Goal: Information Seeking & Learning: Learn about a topic

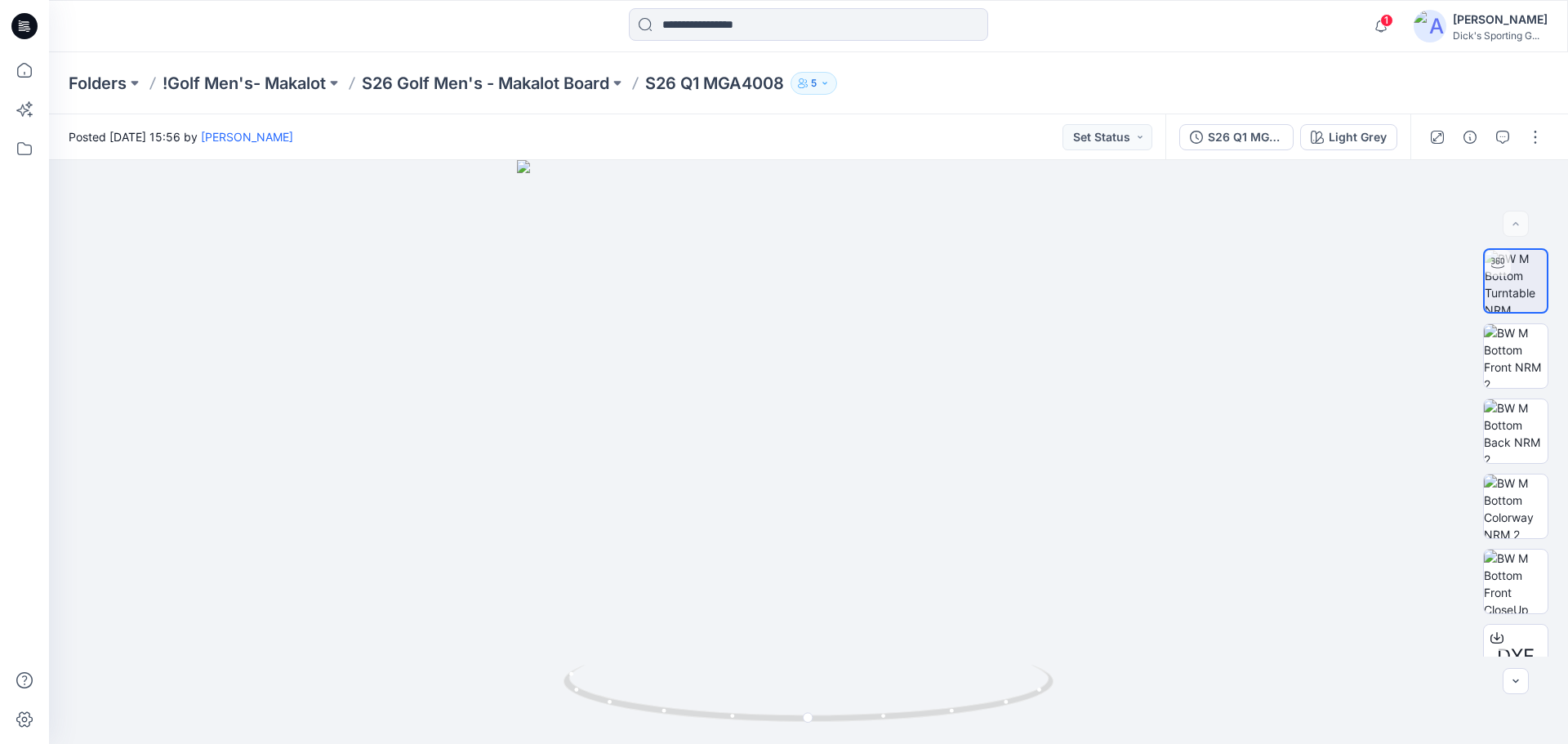
click at [28, 39] on icon at bounding box center [24, 26] width 26 height 52
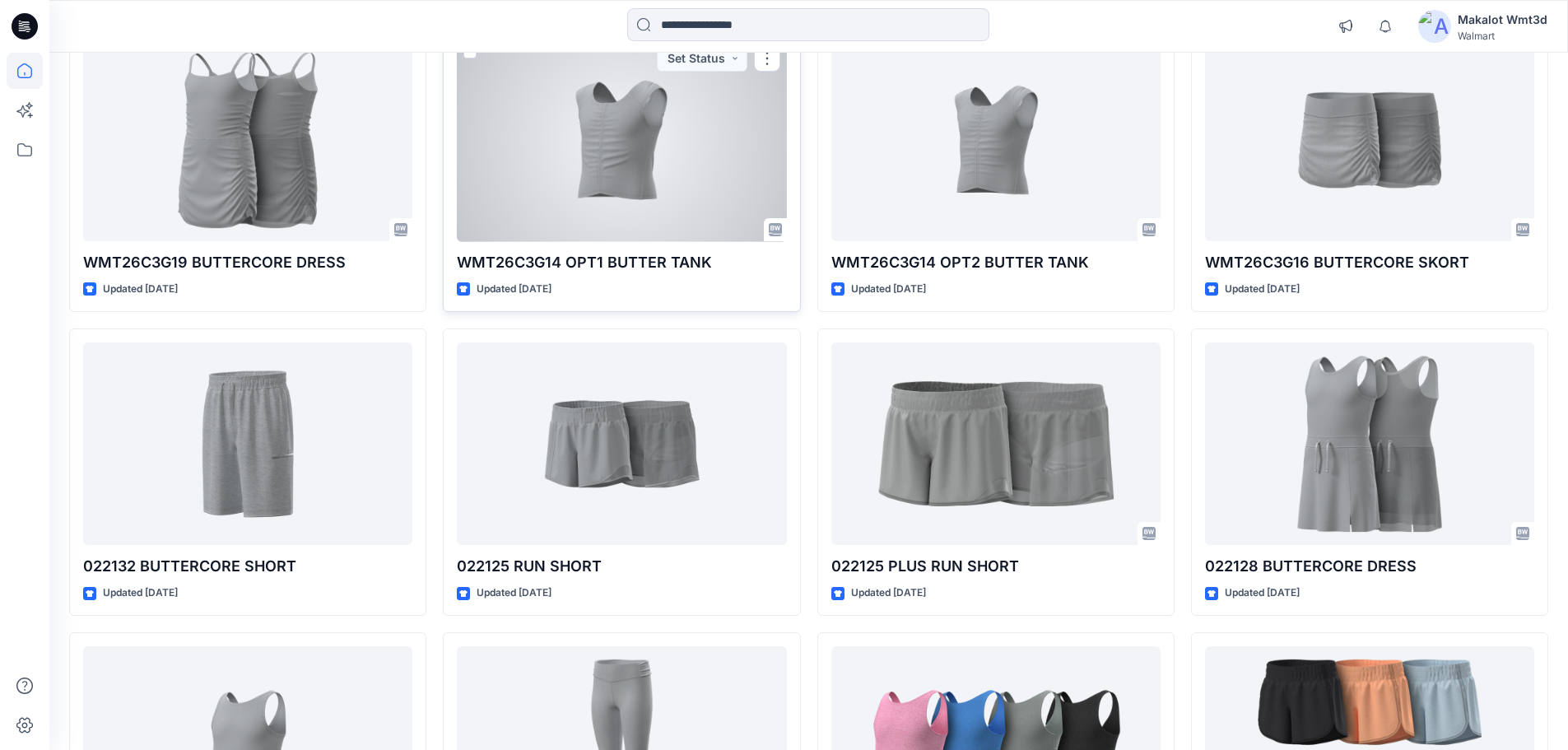
scroll to position [220, 0]
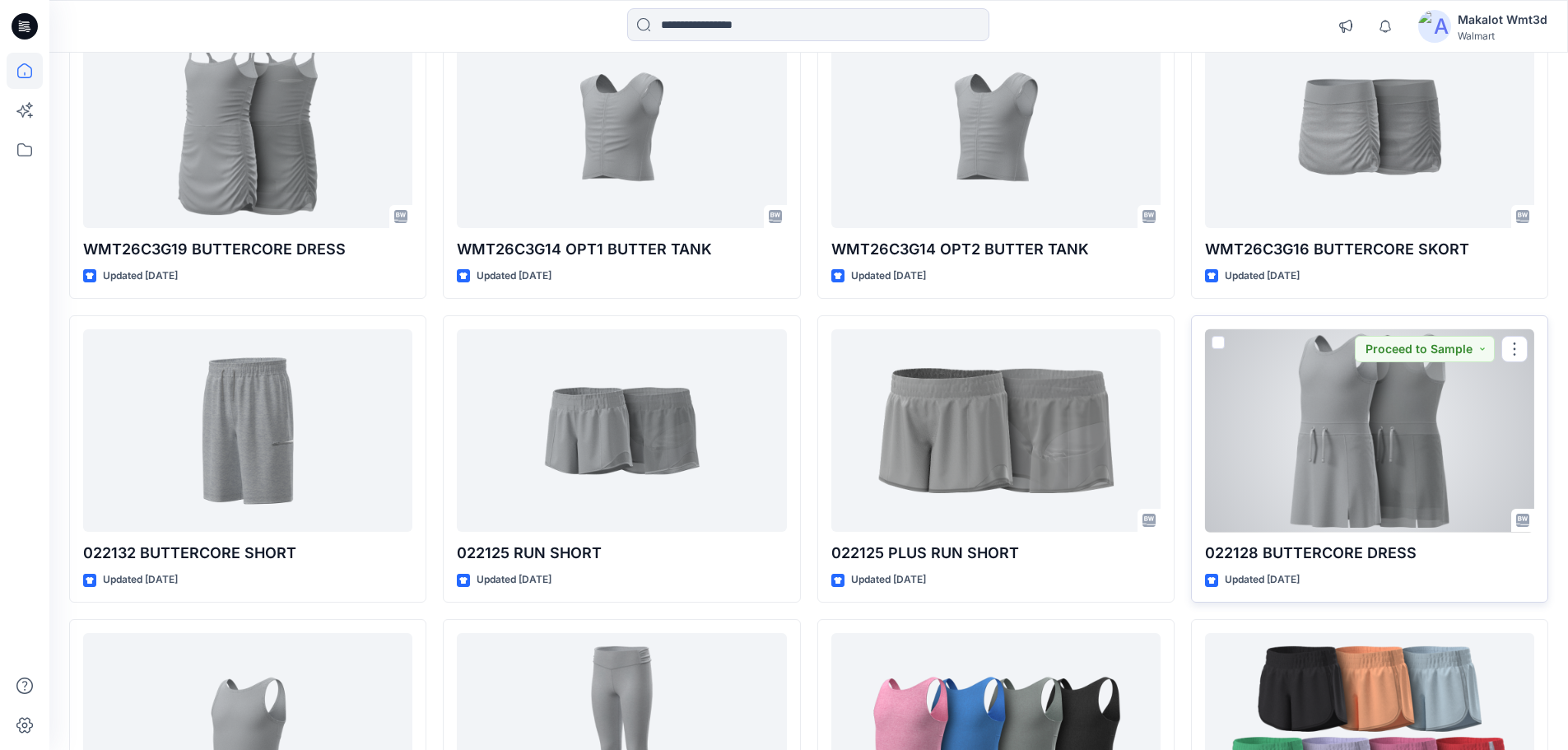
click at [1393, 446] on div at bounding box center [1369, 431] width 329 height 204
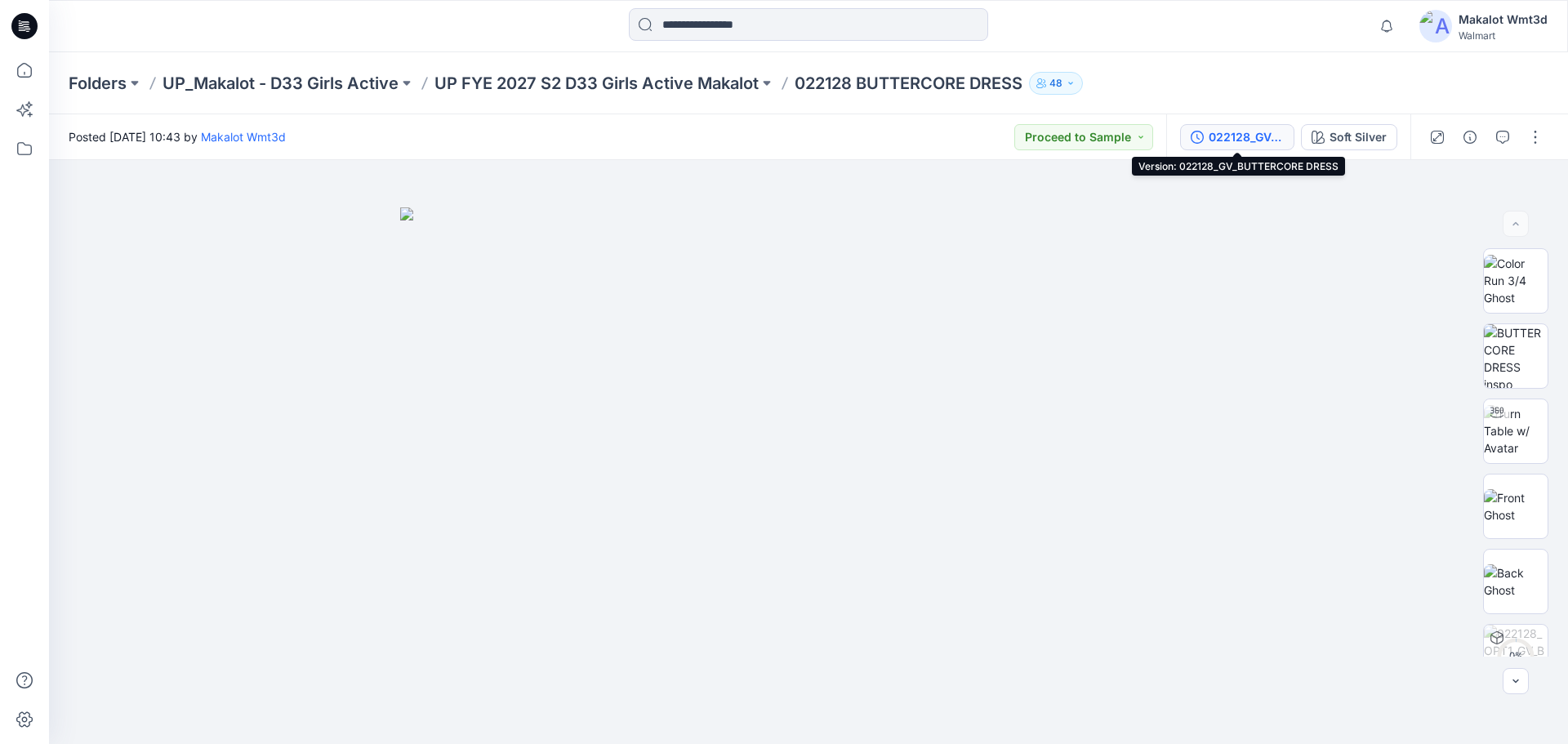
click at [1254, 132] on div "022128_GV_BUTTERCORE DRESS" at bounding box center [1246, 136] width 75 height 18
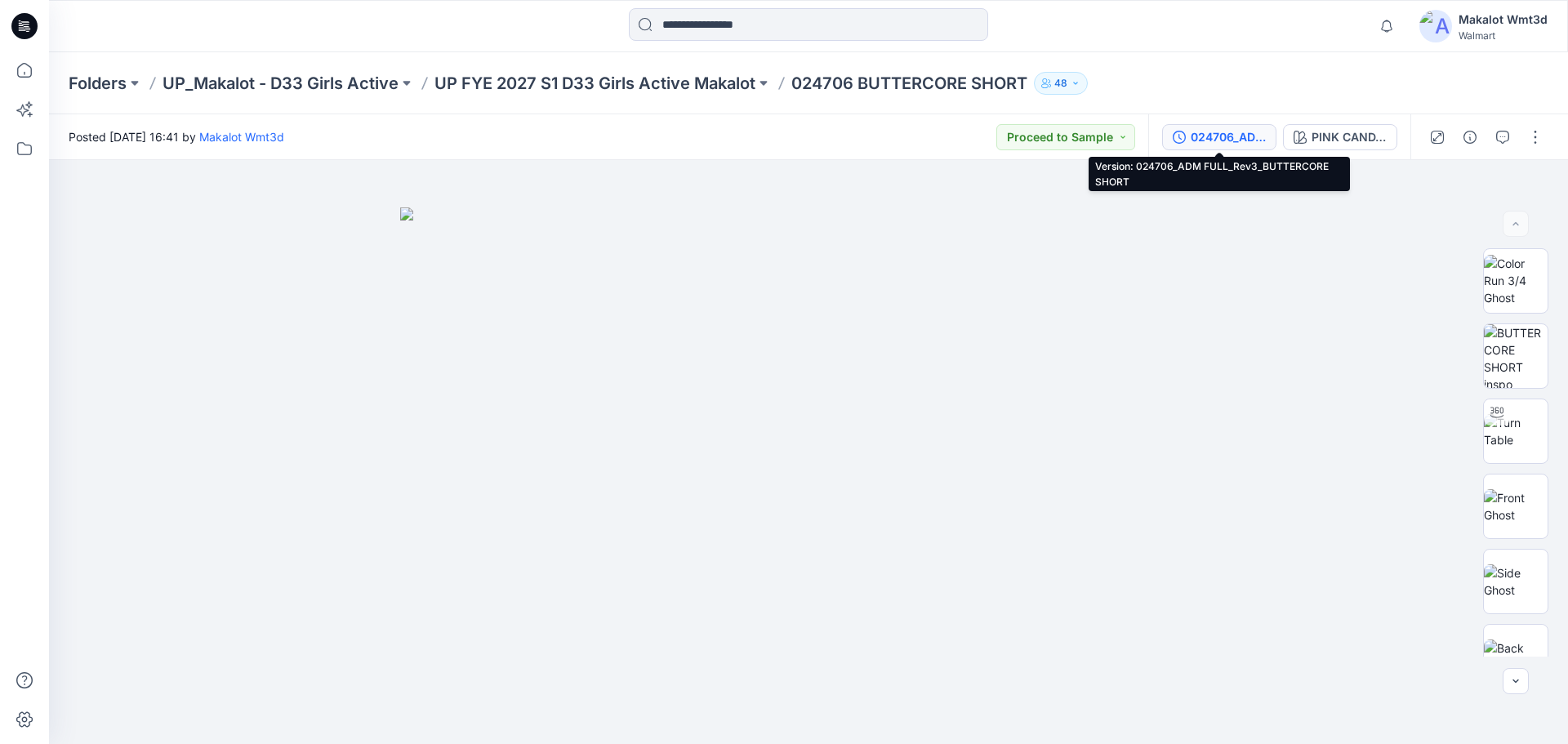
click at [1218, 145] on div "024706_ADM FULL_Rev3_BUTTERCORE SHORT" at bounding box center [1228, 136] width 75 height 18
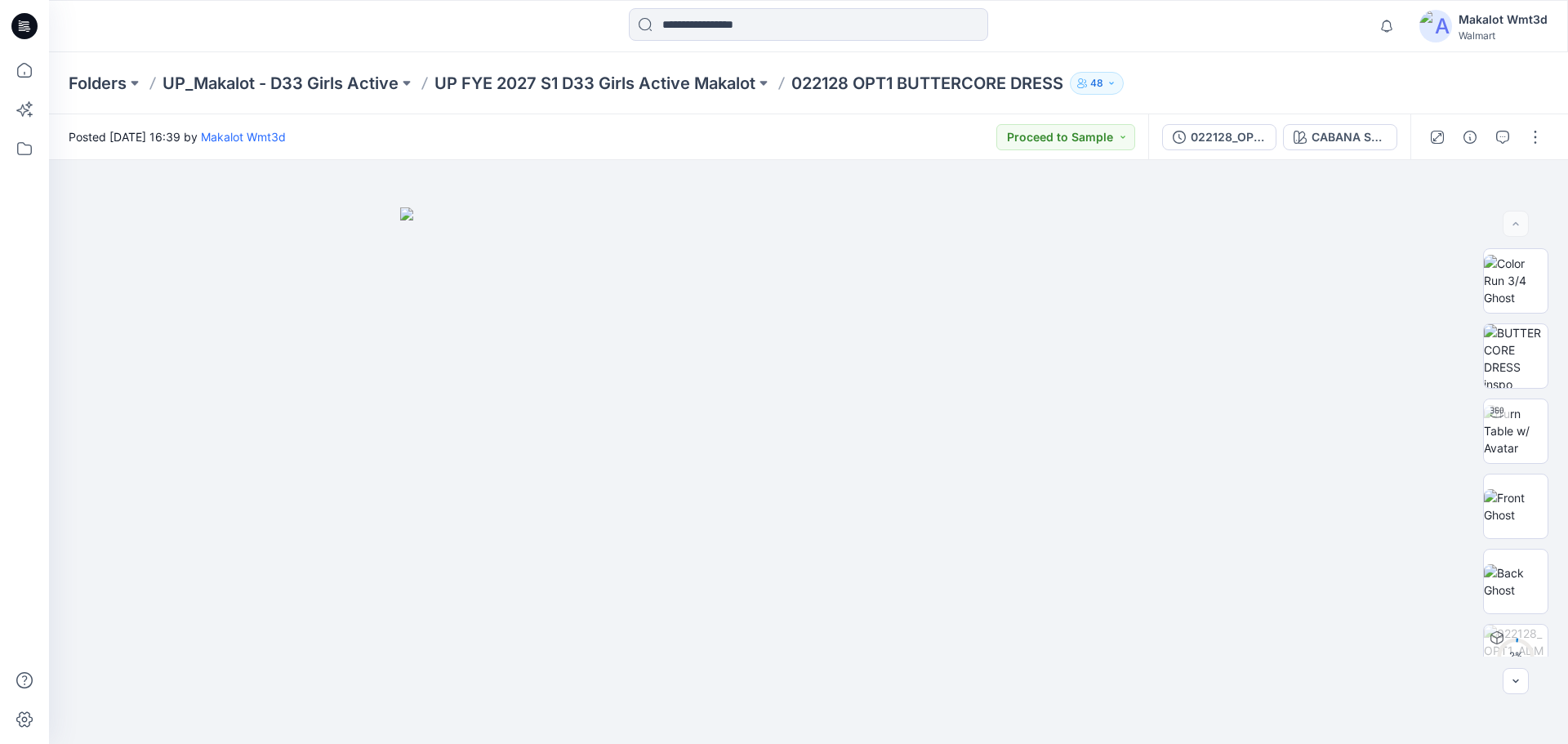
click at [1232, 150] on div "022128_OPT1_ADM FULL_Rev3_BUTTERCORE DRESS CABANA SWIM+BLUE HILLS" at bounding box center [1279, 136] width 262 height 46
click at [1232, 128] on div "022128_OPT1_ADM FULL_Rev3_BUTTERCORE DRESS" at bounding box center [1228, 136] width 75 height 18
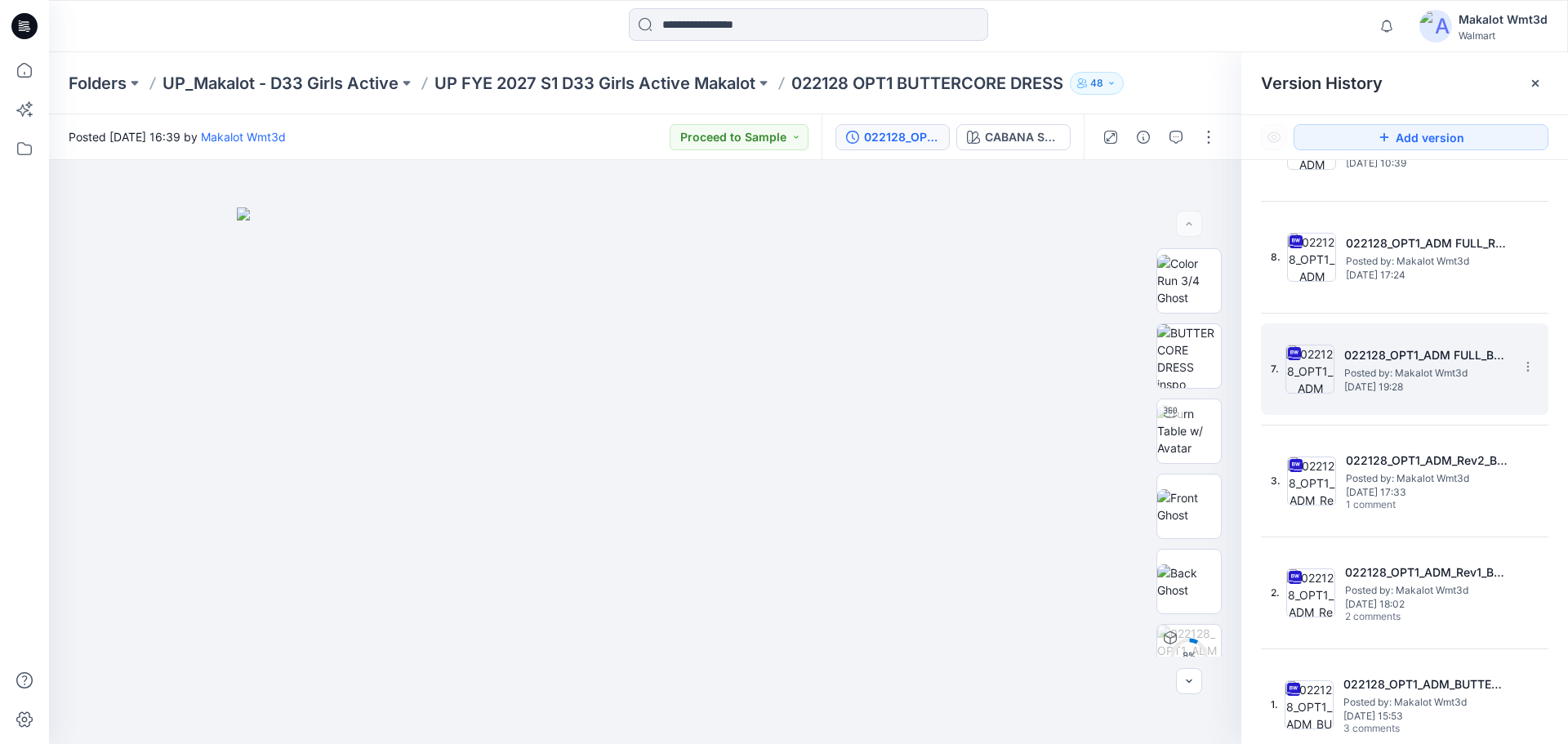
scroll to position [191, 0]
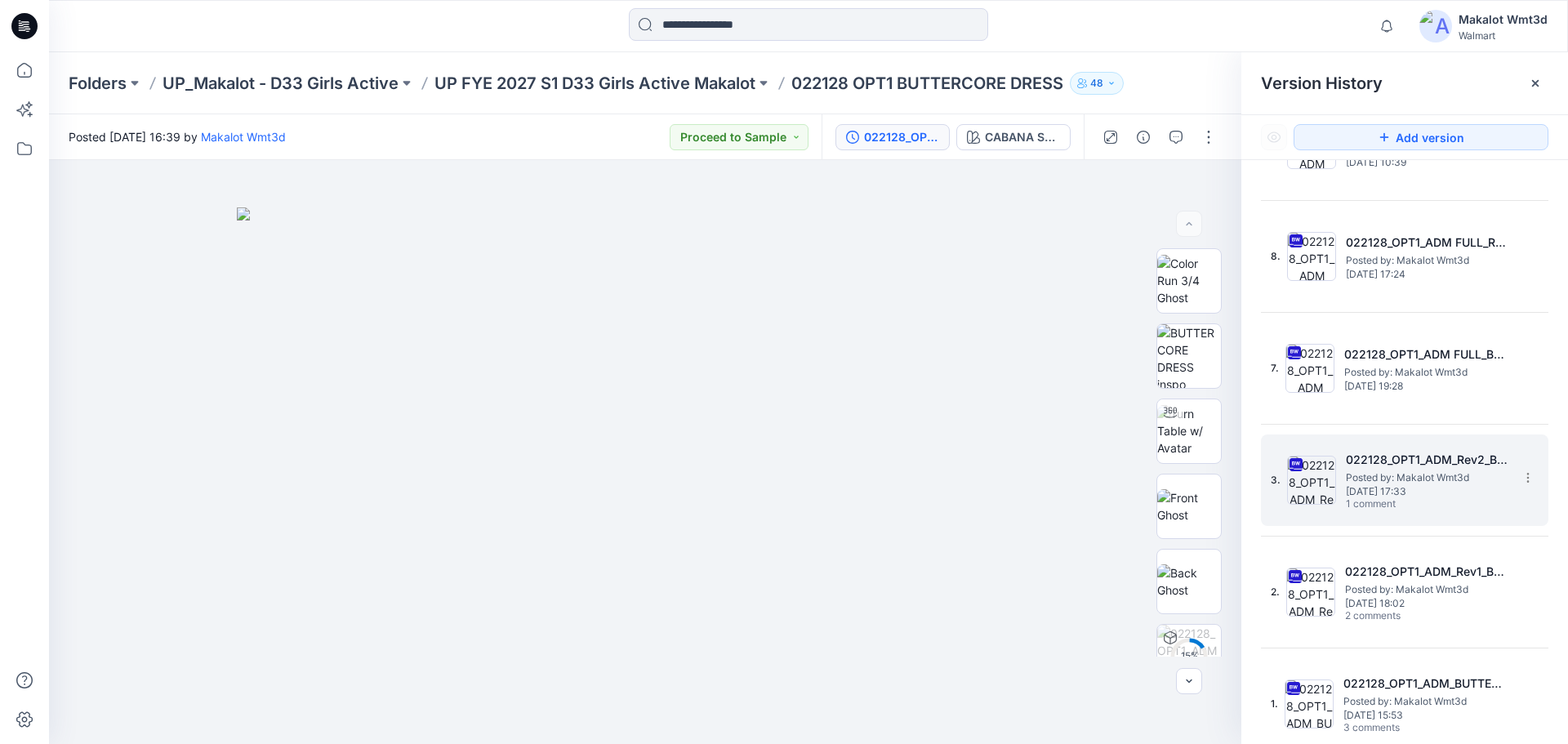
click at [1428, 504] on span "1 comment" at bounding box center [1403, 505] width 114 height 13
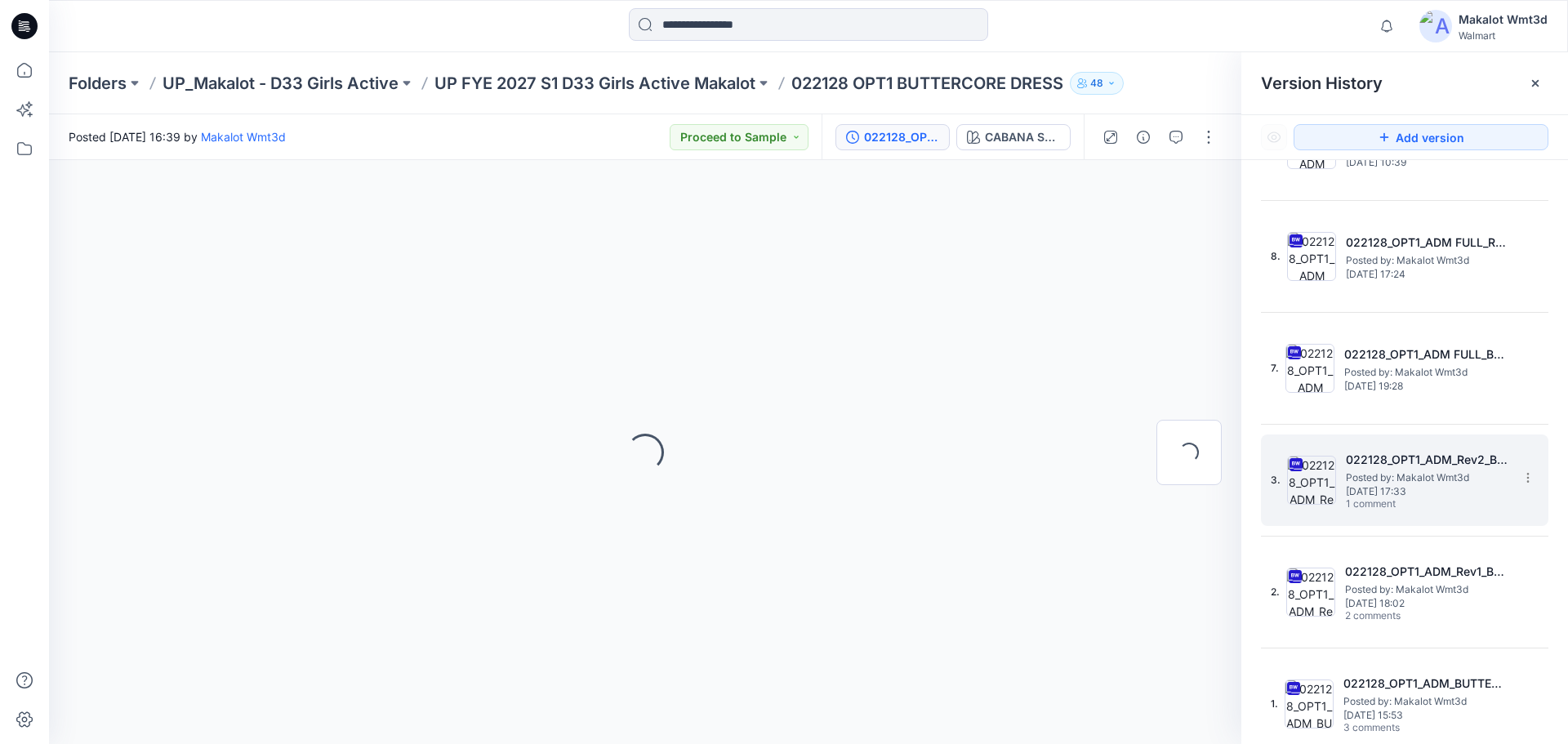
scroll to position [0, 0]
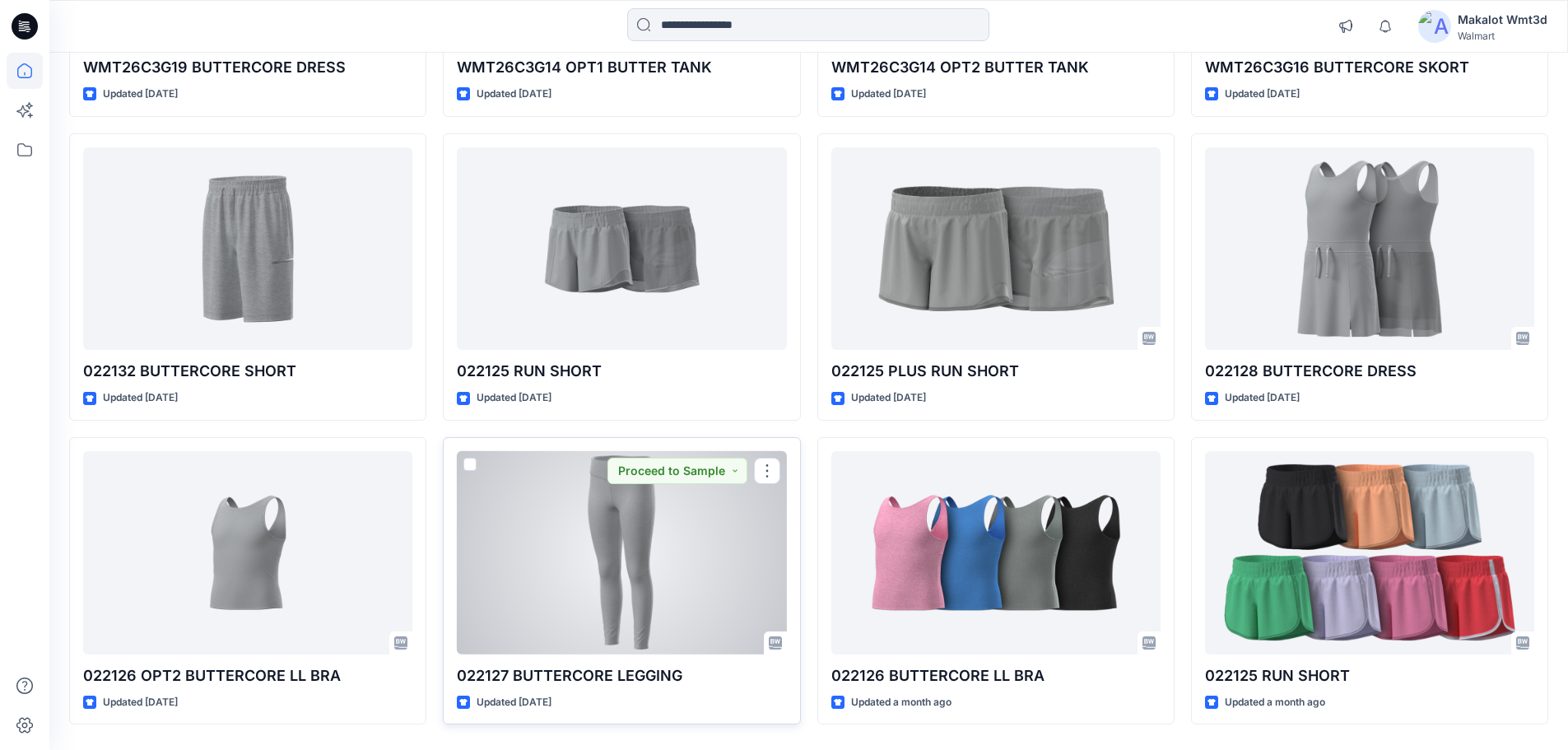
scroll to position [438, 0]
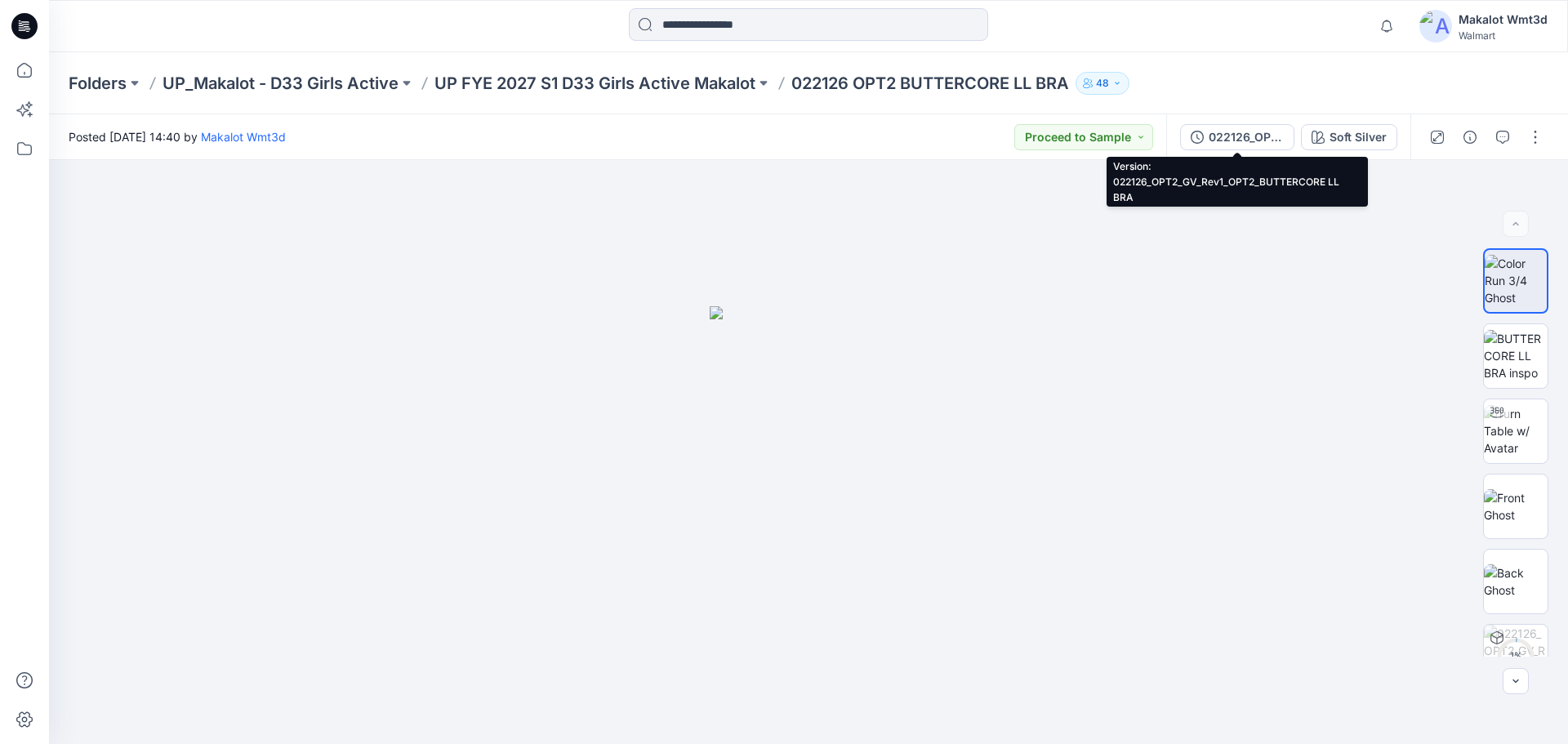
click at [1250, 138] on div "022126_OPT2_GV_Rev1_OPT2_BUTTERCORE LL BRA" at bounding box center [1246, 136] width 75 height 18
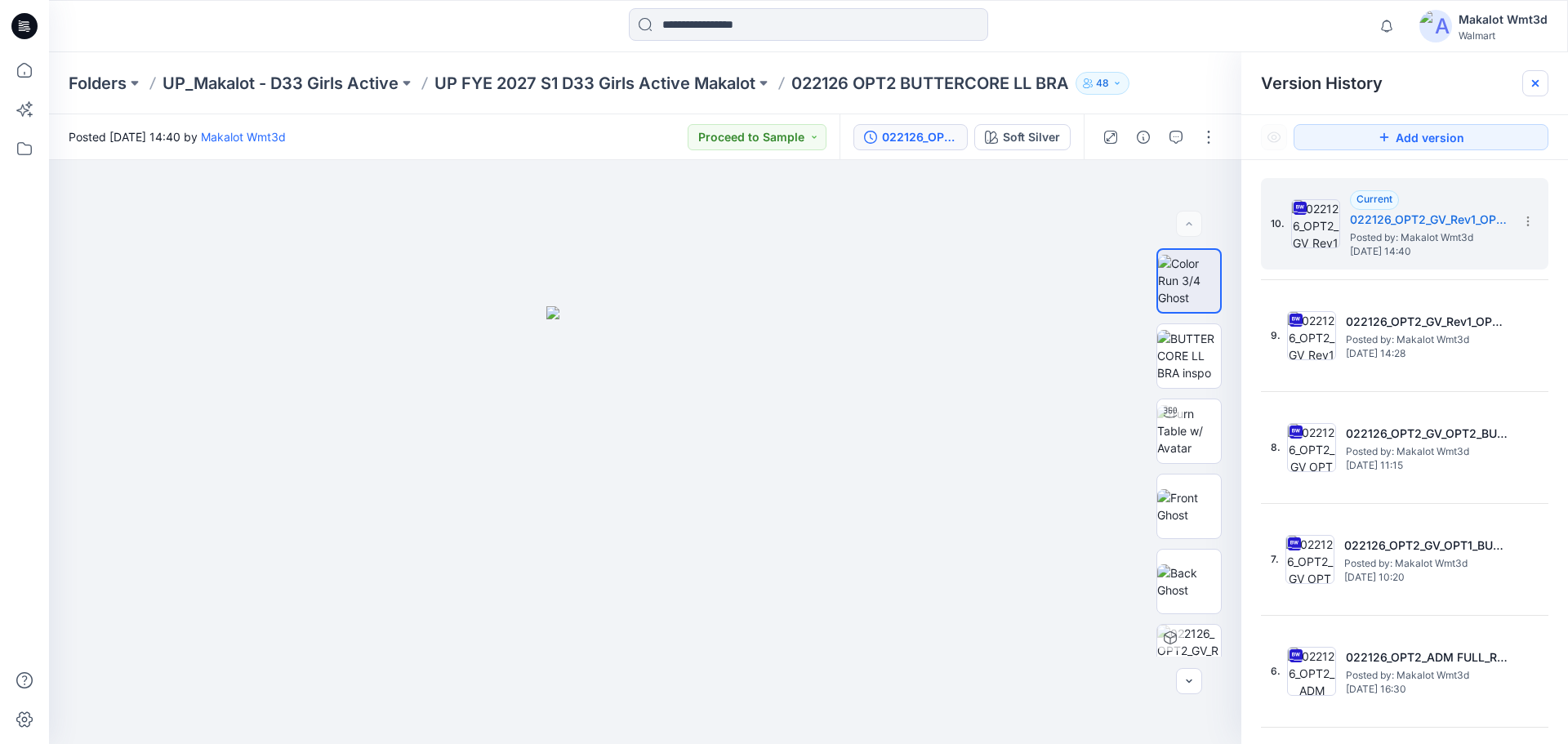
click at [1536, 83] on icon at bounding box center [1534, 83] width 7 height 7
